Goal: Check status: Check status

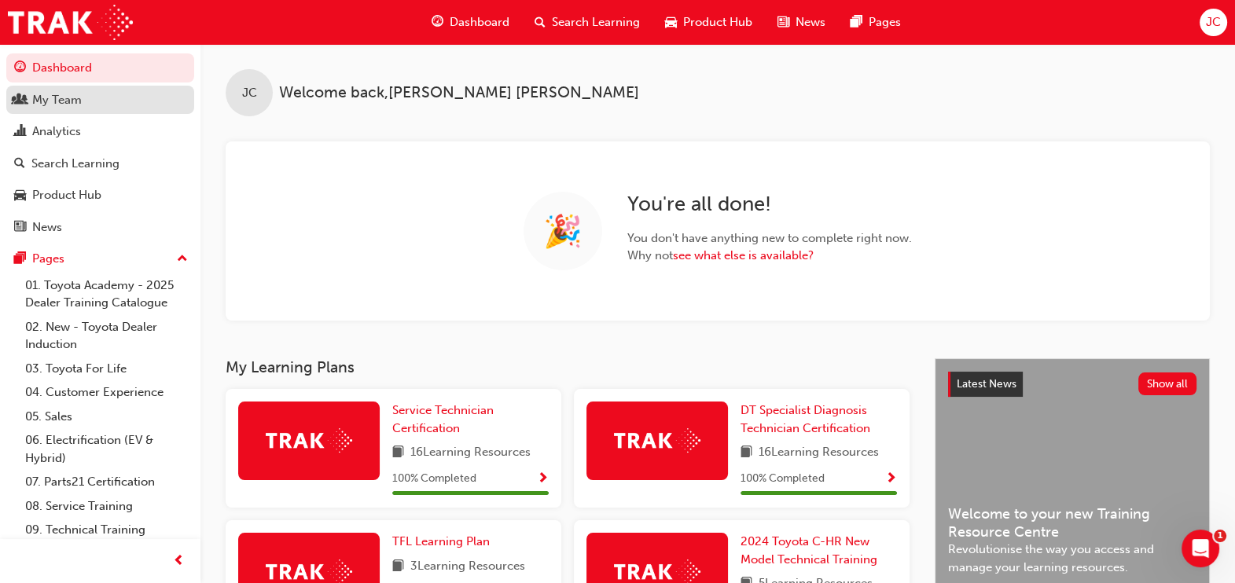
click at [101, 102] on div "My Team" at bounding box center [100, 100] width 172 height 20
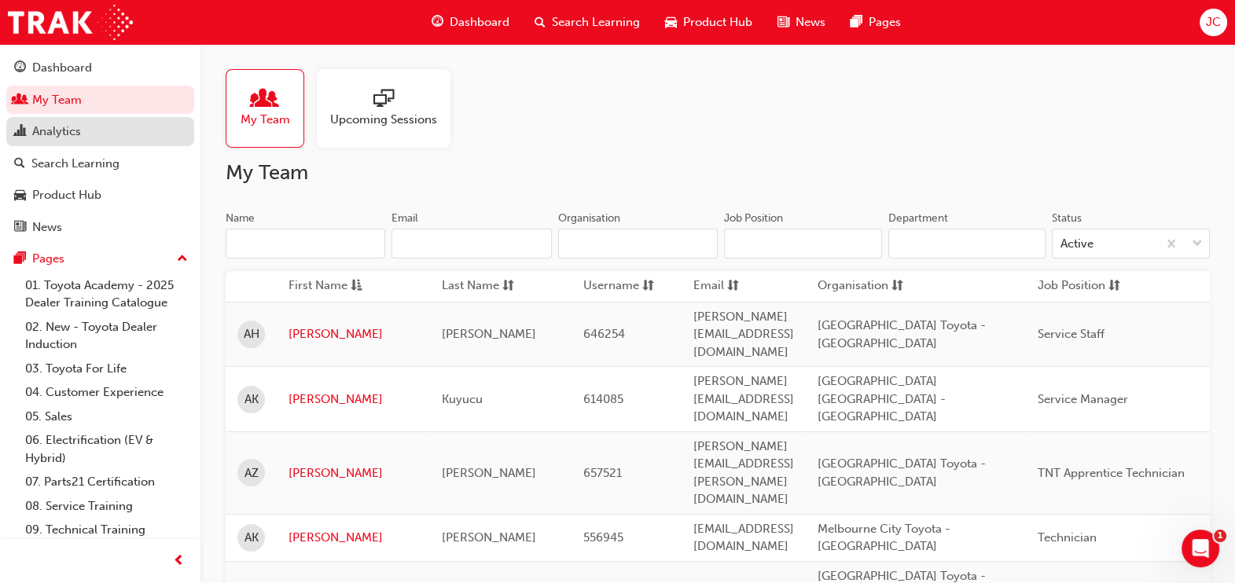
click at [125, 126] on div "Analytics" at bounding box center [100, 132] width 172 height 20
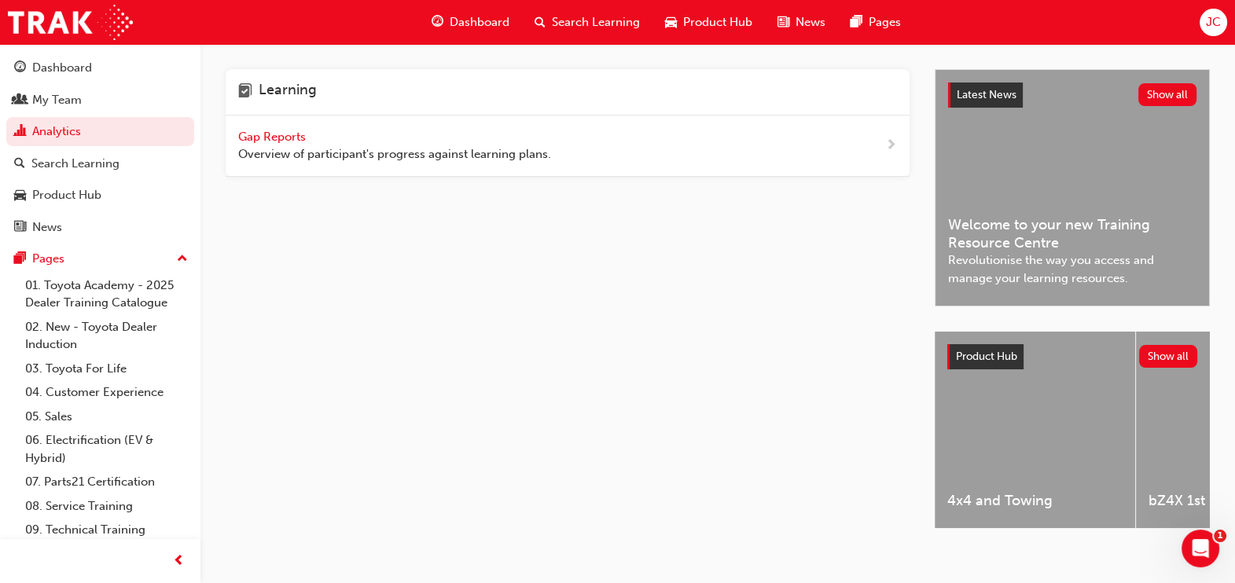
click at [344, 137] on div "Gap Reports Overview of participant's progress against learning plans." at bounding box center [394, 145] width 313 height 35
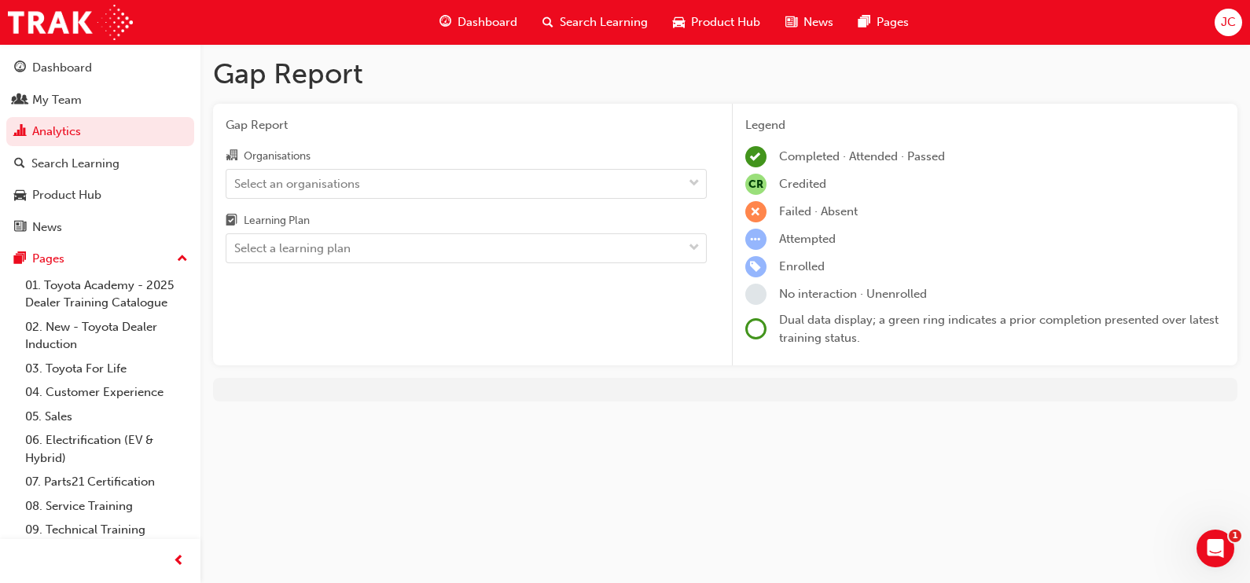
click at [293, 228] on div "Learning Plan" at bounding box center [277, 221] width 66 height 16
click at [236, 241] on input "Learning Plan Select a learning plan" at bounding box center [235, 247] width 2 height 13
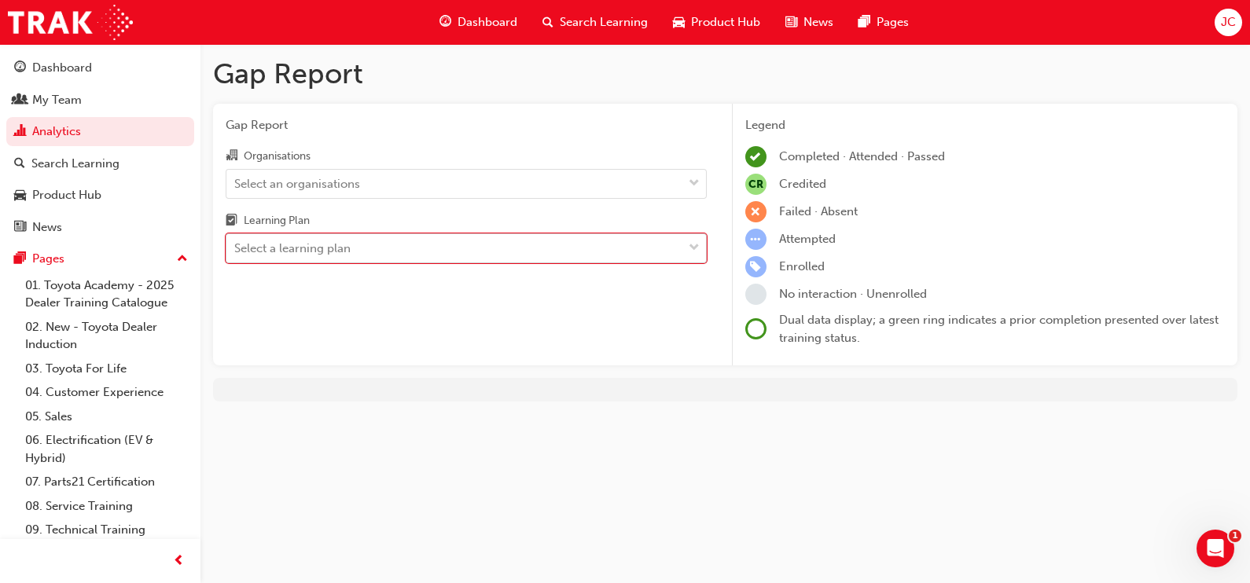
click at [287, 242] on div "Select a learning plan" at bounding box center [292, 249] width 116 height 18
click at [236, 242] on input "Learning Plan 0 results available. Select is focused ,type to refine list, pres…" at bounding box center [235, 247] width 2 height 13
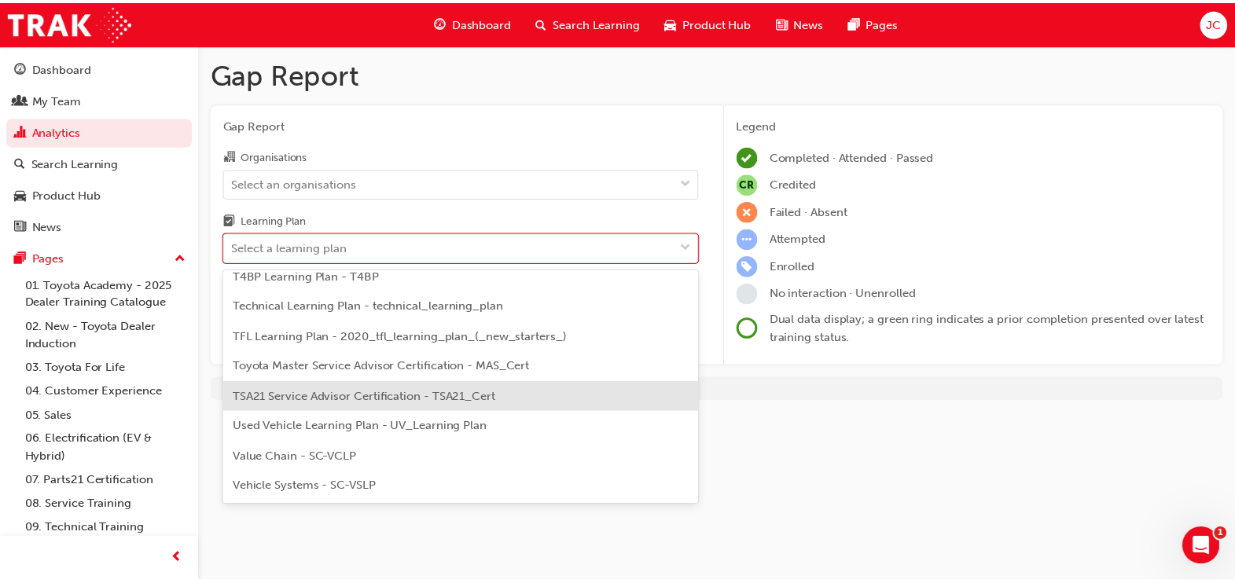
scroll to position [579, 0]
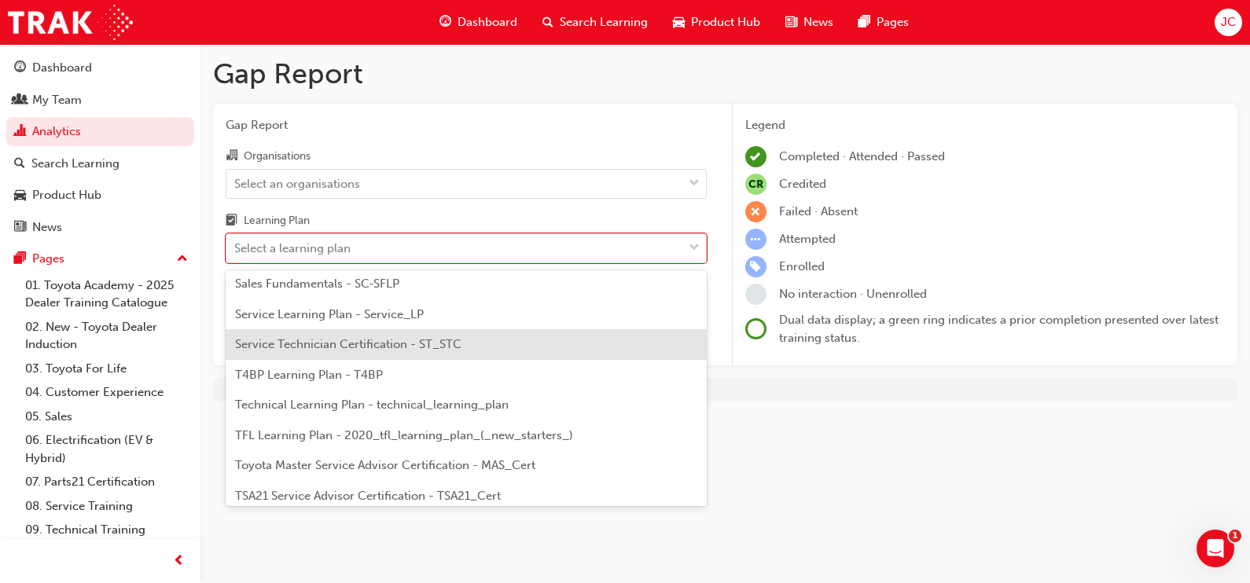
drag, startPoint x: 349, startPoint y: 348, endPoint x: 343, endPoint y: 319, distance: 29.8
click at [350, 348] on span "Service Technician Certification - ST_STC" at bounding box center [348, 344] width 226 height 14
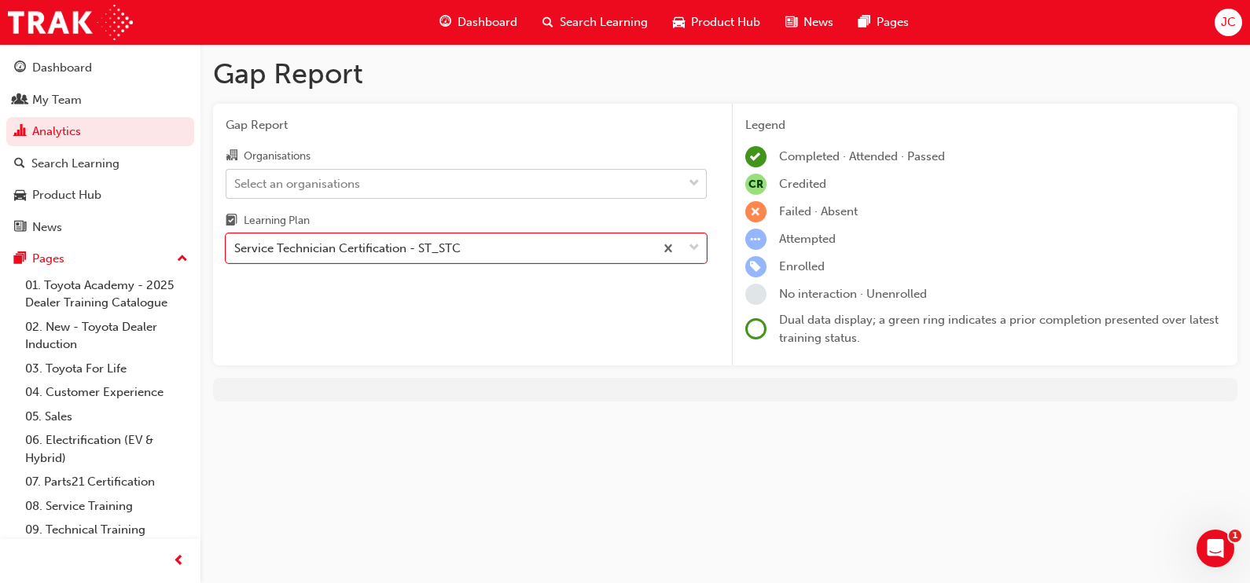
click at [338, 182] on div "Select an organisations" at bounding box center [297, 184] width 126 height 18
click at [236, 182] on input "Organisations Select an organisations" at bounding box center [235, 182] width 2 height 13
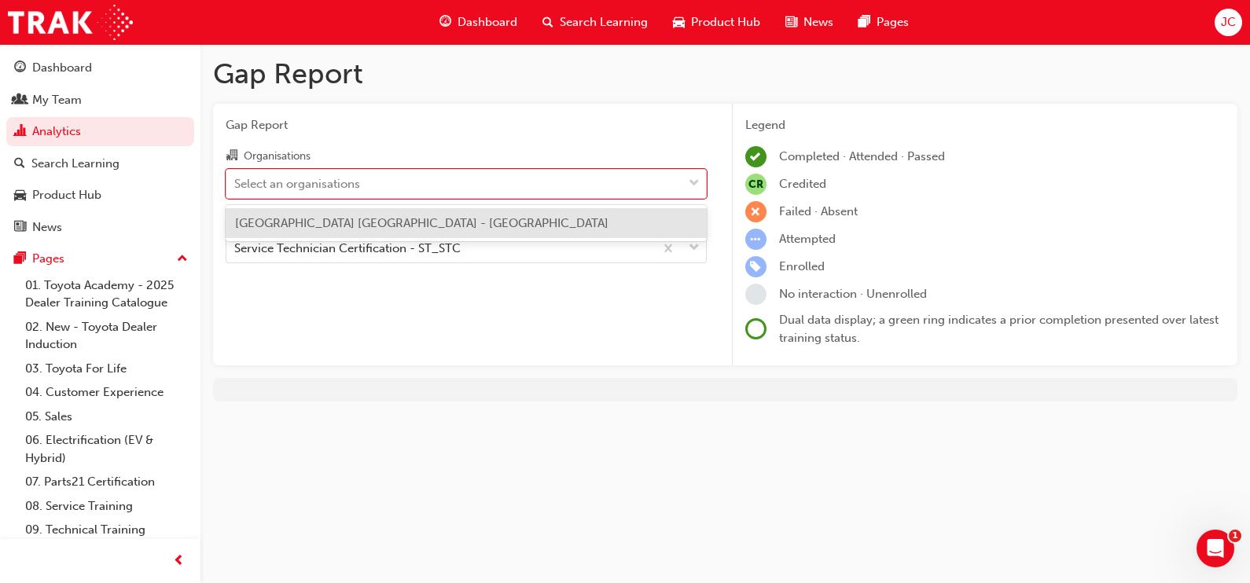
click at [329, 228] on span "[GEOGRAPHIC_DATA] [GEOGRAPHIC_DATA] - [GEOGRAPHIC_DATA]" at bounding box center [421, 223] width 373 height 14
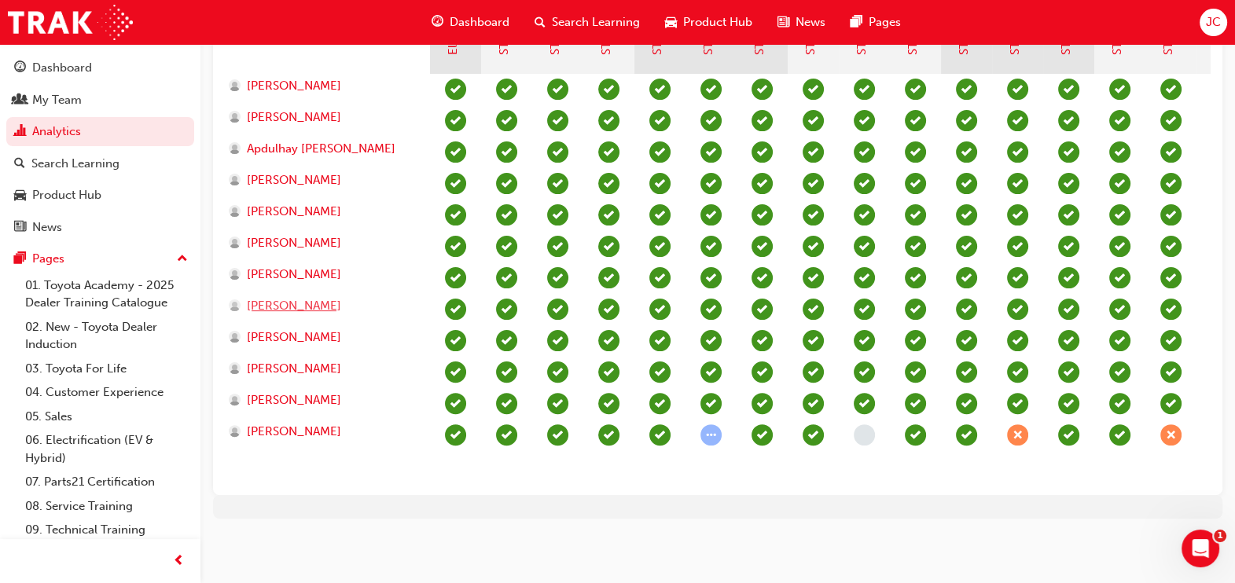
scroll to position [466, 0]
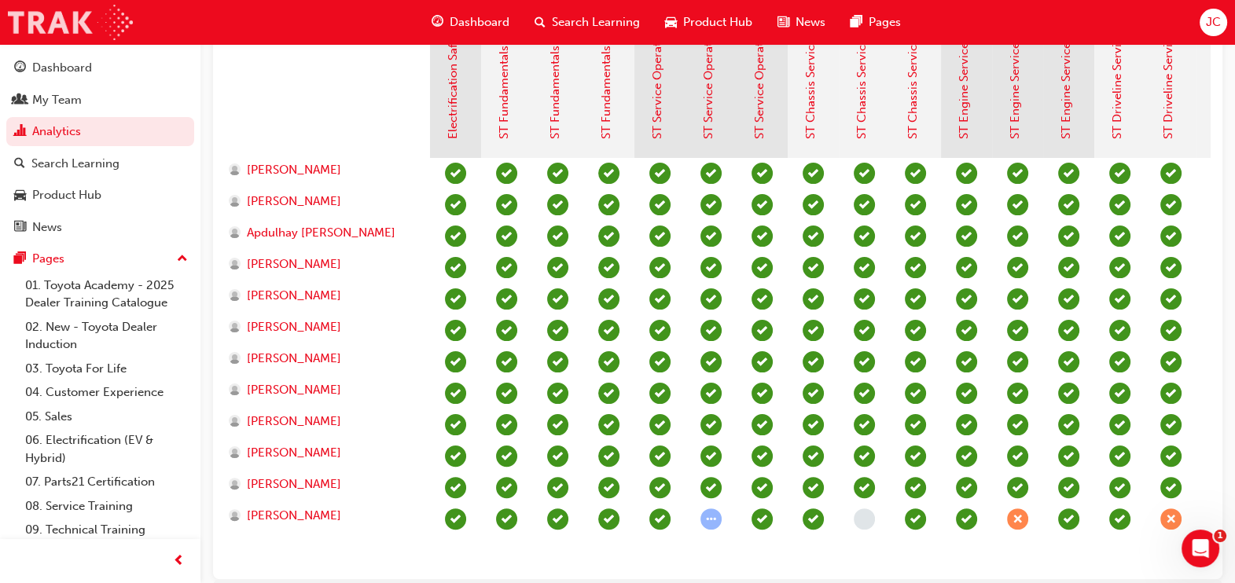
click at [84, 20] on img at bounding box center [70, 22] width 125 height 35
